Goal: Information Seeking & Learning: Learn about a topic

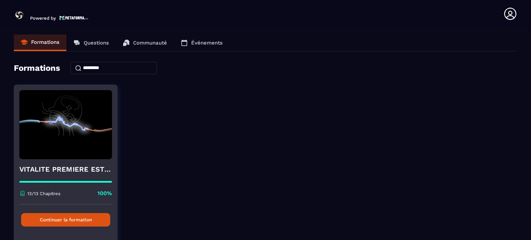
click at [35, 221] on button "Continuer la formation" at bounding box center [65, 219] width 89 height 13
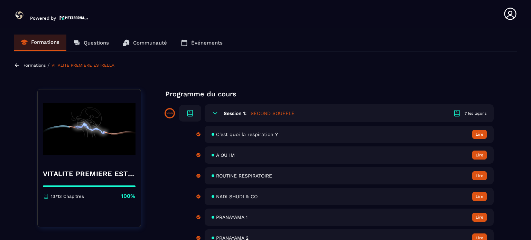
click at [233, 177] on span "ROUTINE RESPIRATOIRE" at bounding box center [244, 176] width 56 height 6
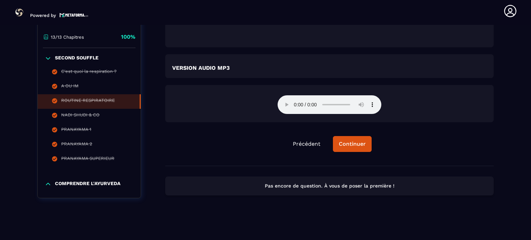
scroll to position [1164, 0]
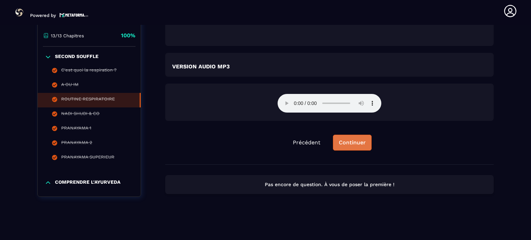
click at [357, 140] on div "Continuer" at bounding box center [352, 142] width 27 height 7
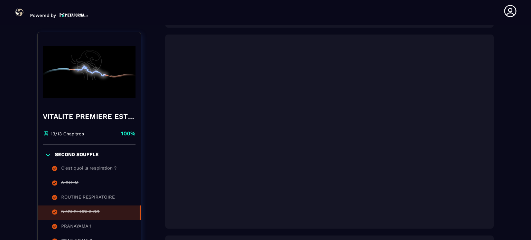
scroll to position [245, 0]
